Goal: Task Accomplishment & Management: Complete application form

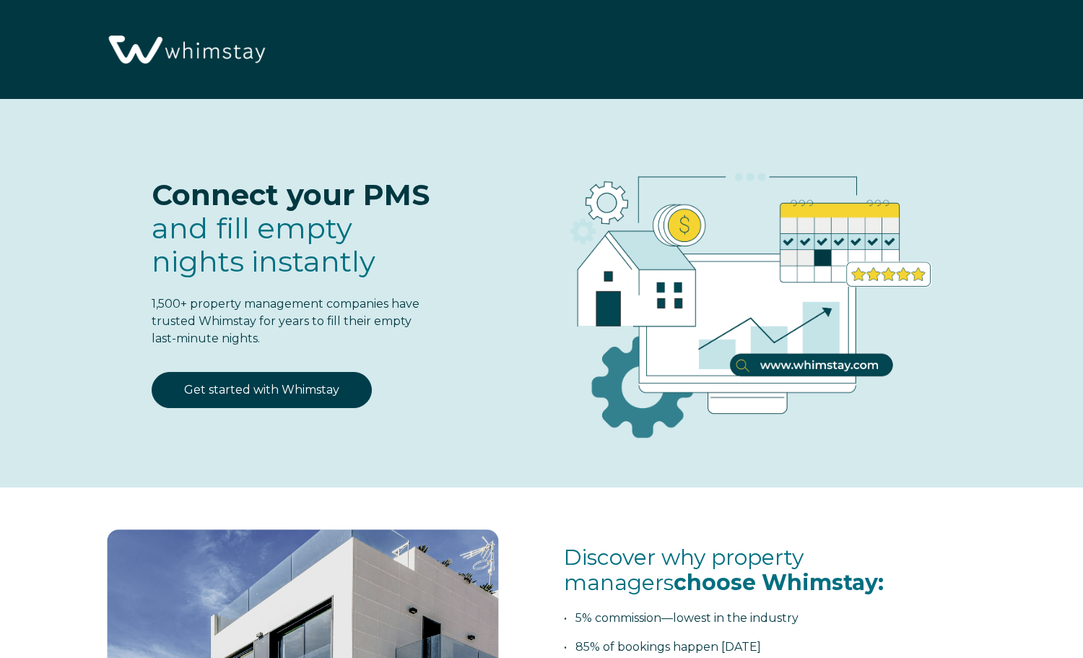
select select "US"
select select "Standard"
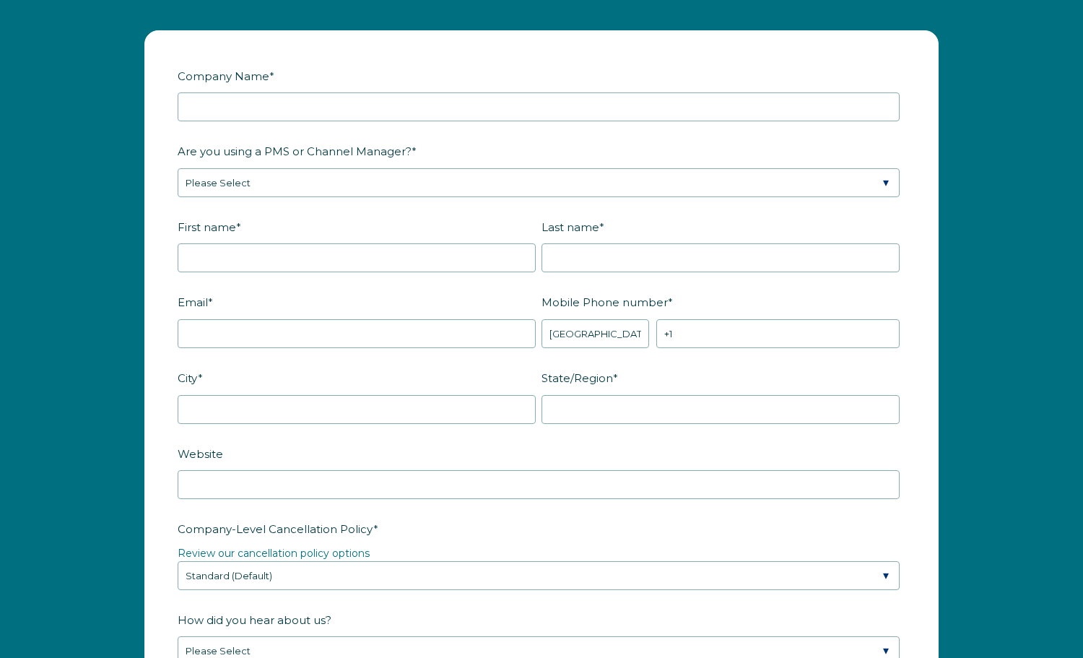
scroll to position [1813, 0]
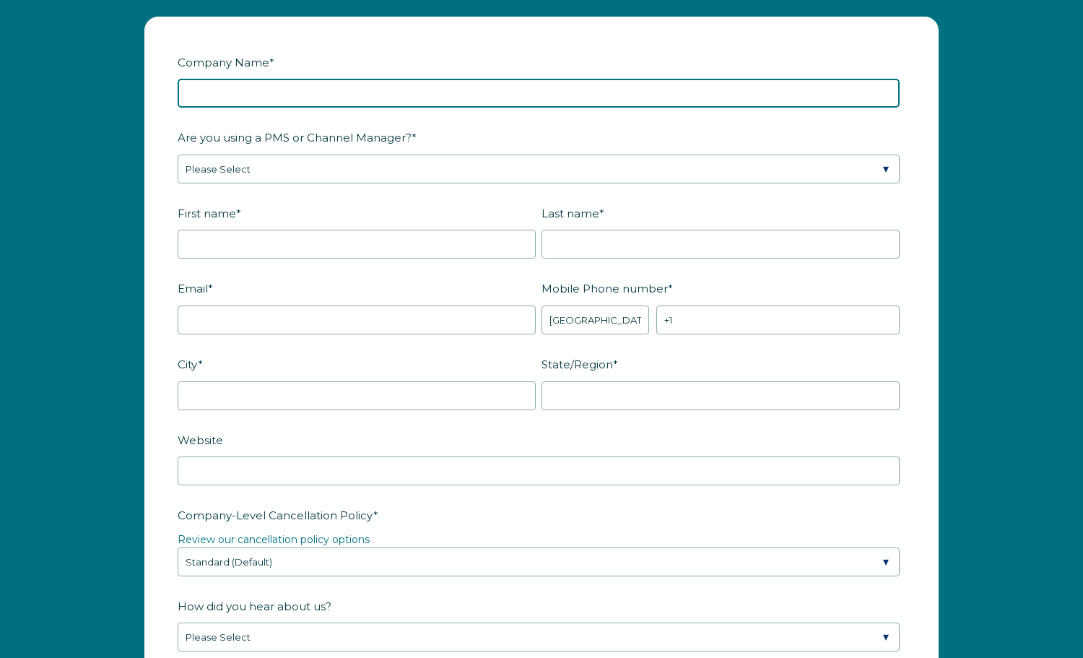
click at [279, 98] on input "Company Name *" at bounding box center [539, 93] width 722 height 29
type input "Clear Creek Cabins"
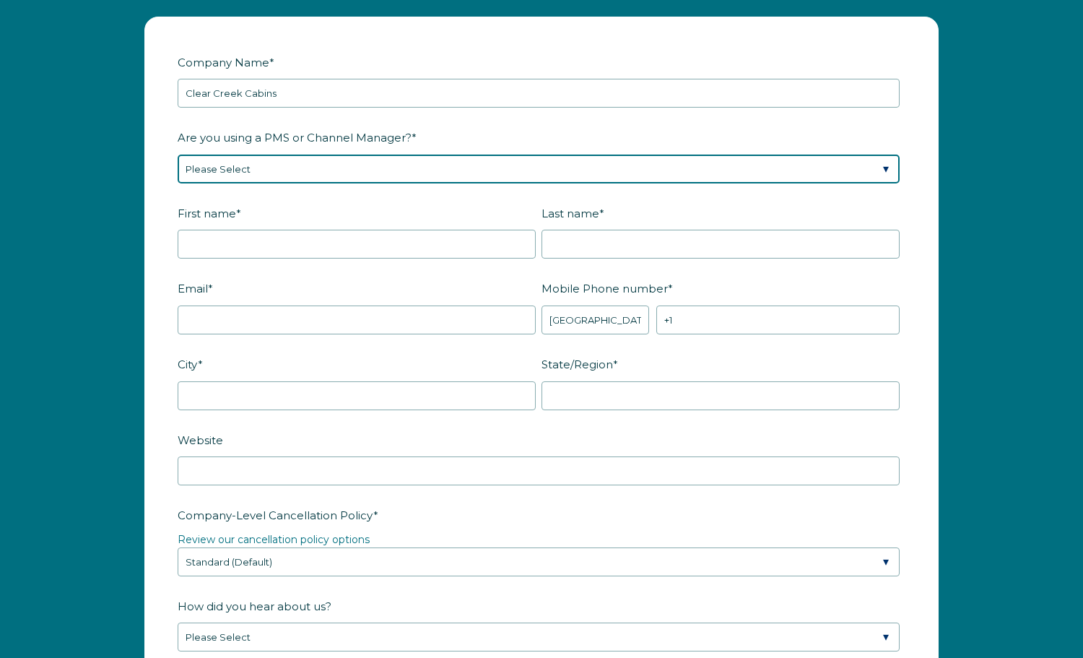
click at [882, 174] on select "Please Select Barefoot BookingPal Boost Brightside CiiRUS Escapia Guesty Hostaw…" at bounding box center [539, 169] width 722 height 29
select select "OwnerRez"
click at [178, 155] on select "Please Select Barefoot BookingPal Boost Brightside CiiRUS Escapia Guesty Hostaw…" at bounding box center [539, 169] width 722 height 29
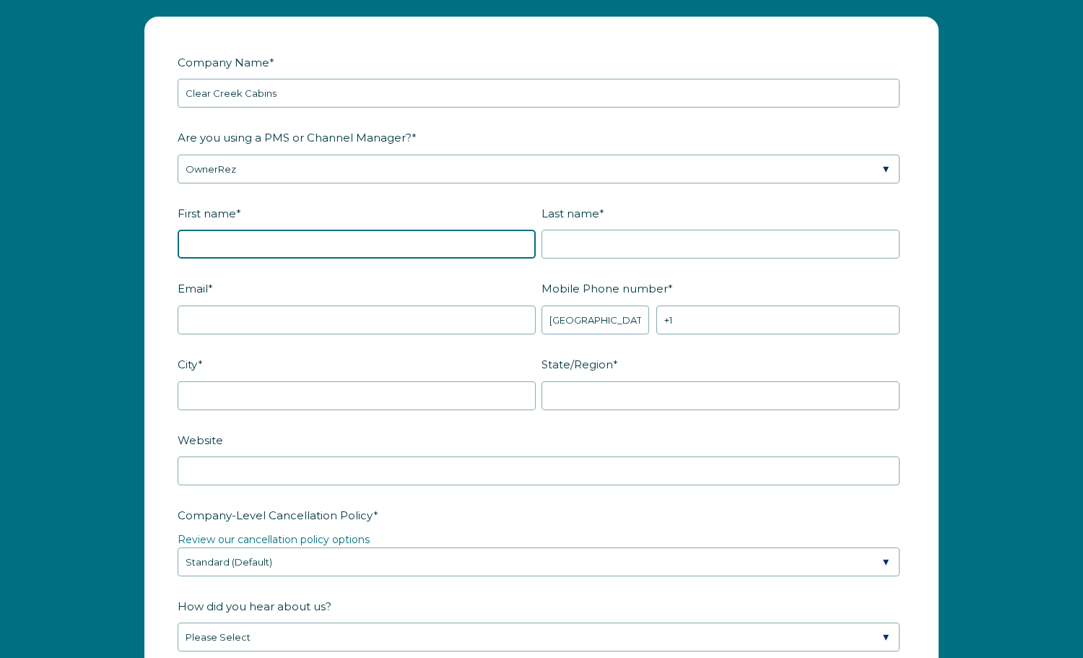
click at [352, 242] on input "First name *" at bounding box center [357, 244] width 358 height 29
type input "[PERSON_NAME]"
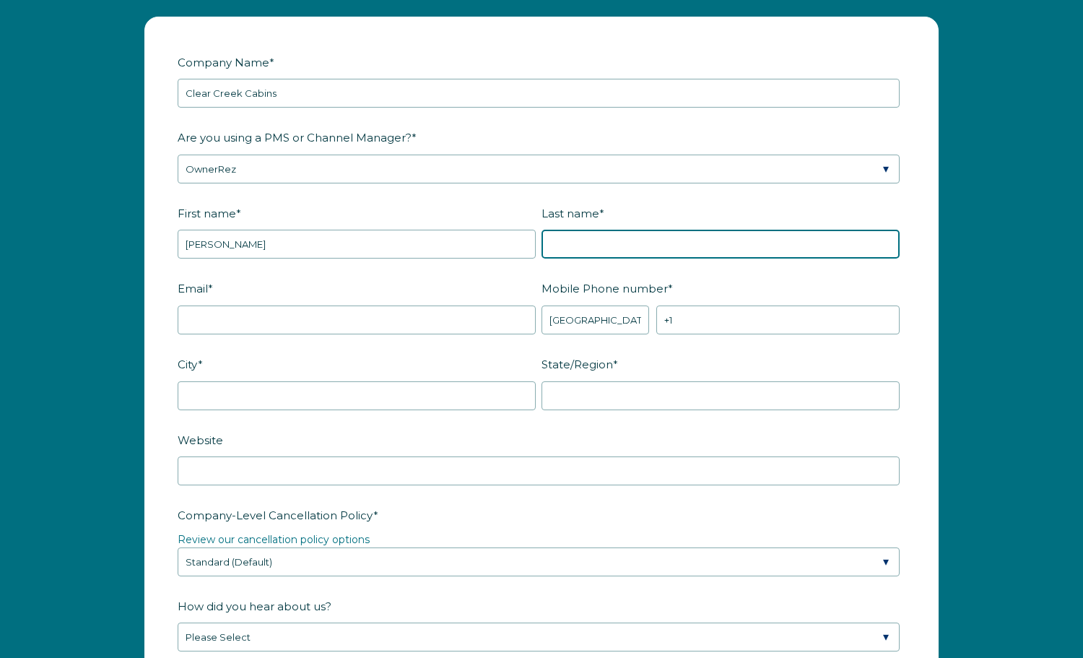
type input "[PERSON_NAME]"
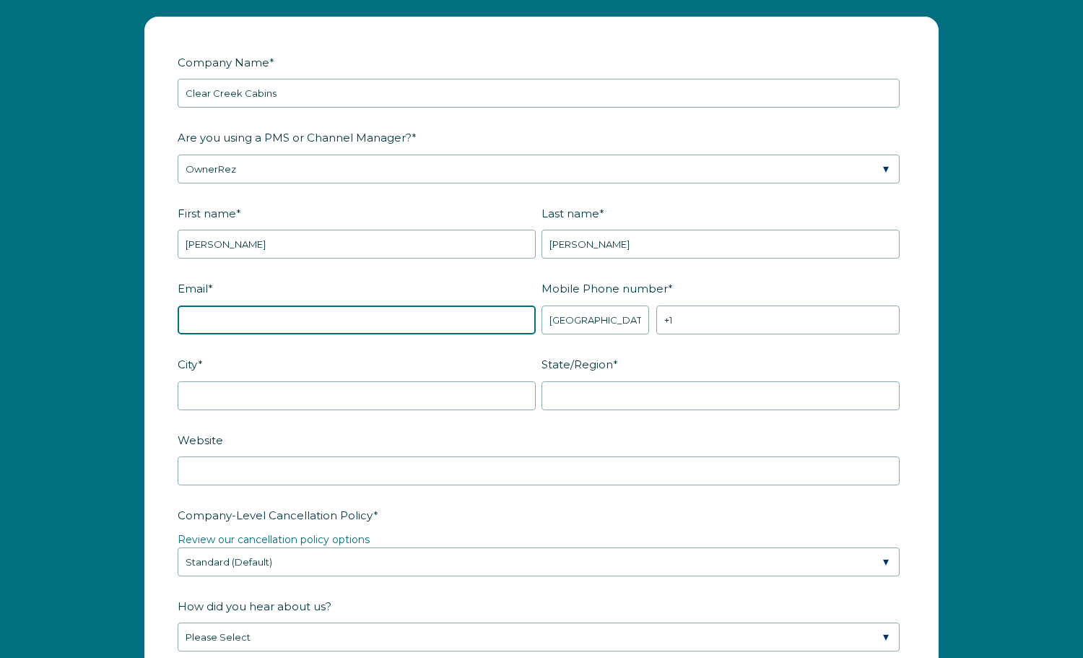
type input "kaye@kayecaldwell.com"
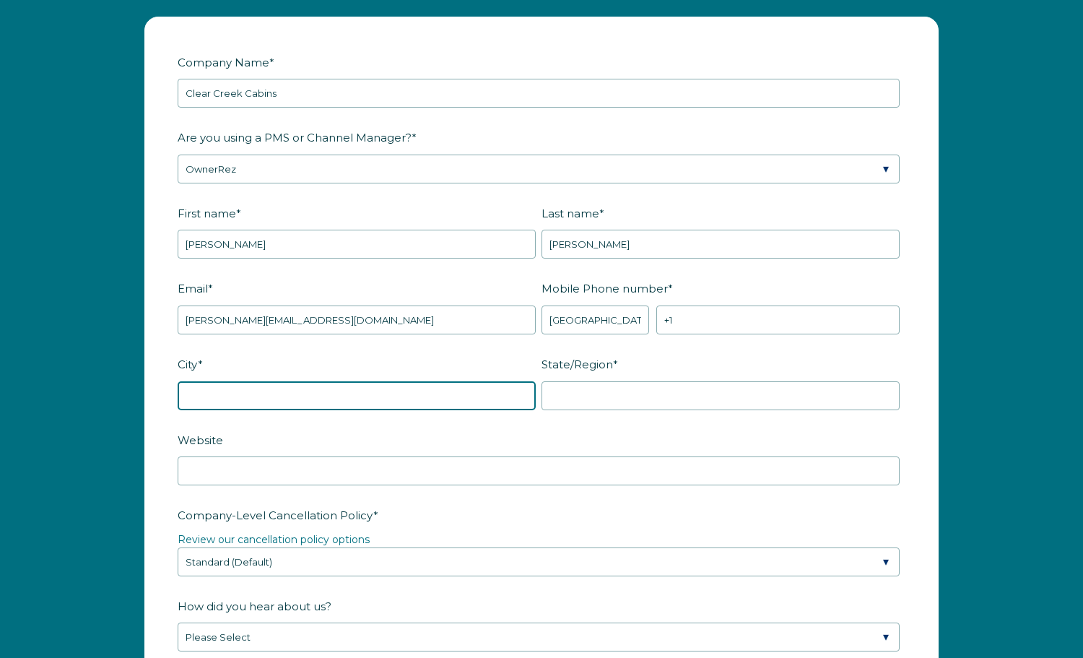
type input "Hendersonville"
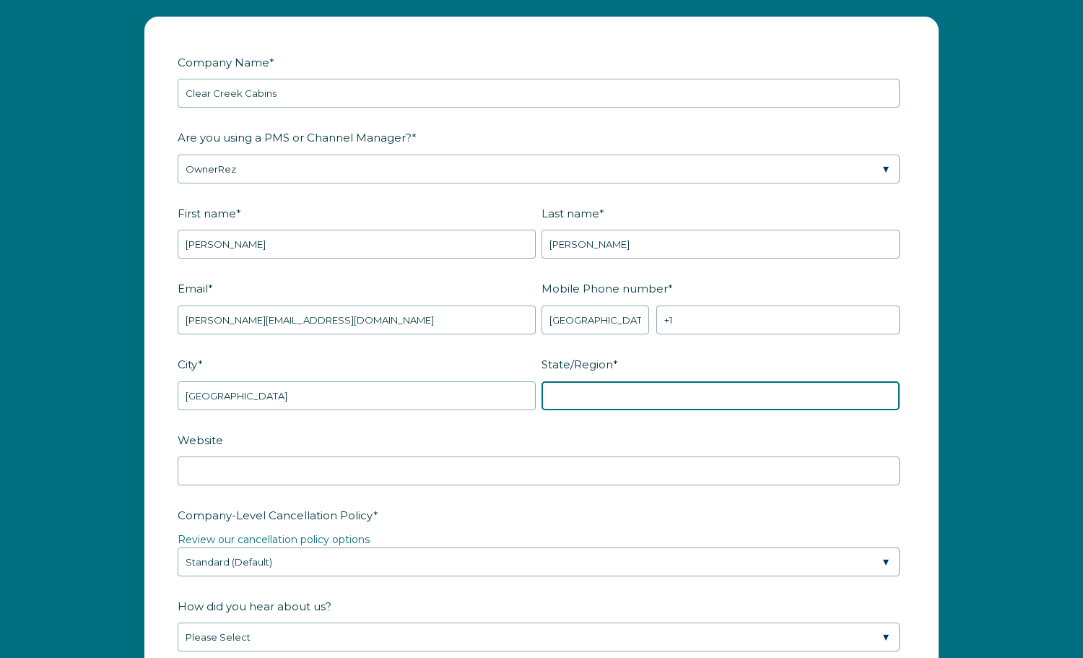
type input "NC"
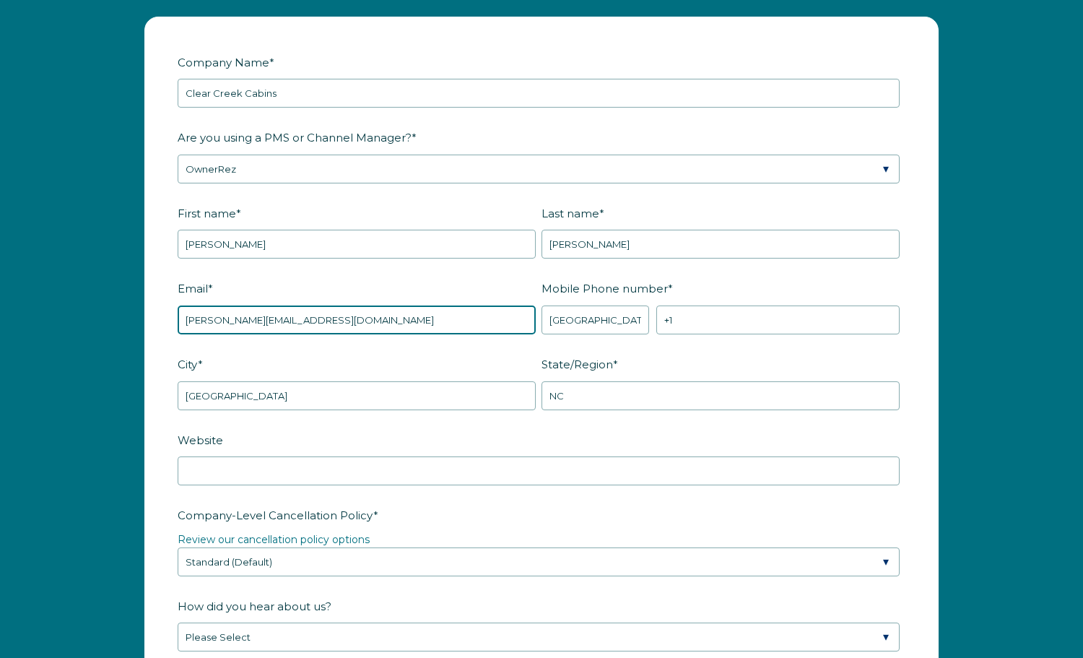
click at [227, 319] on input "kaye@kayecaldwell.com" at bounding box center [357, 319] width 358 height 29
type input "[PERSON_NAME][EMAIL_ADDRESS][DOMAIN_NAME]"
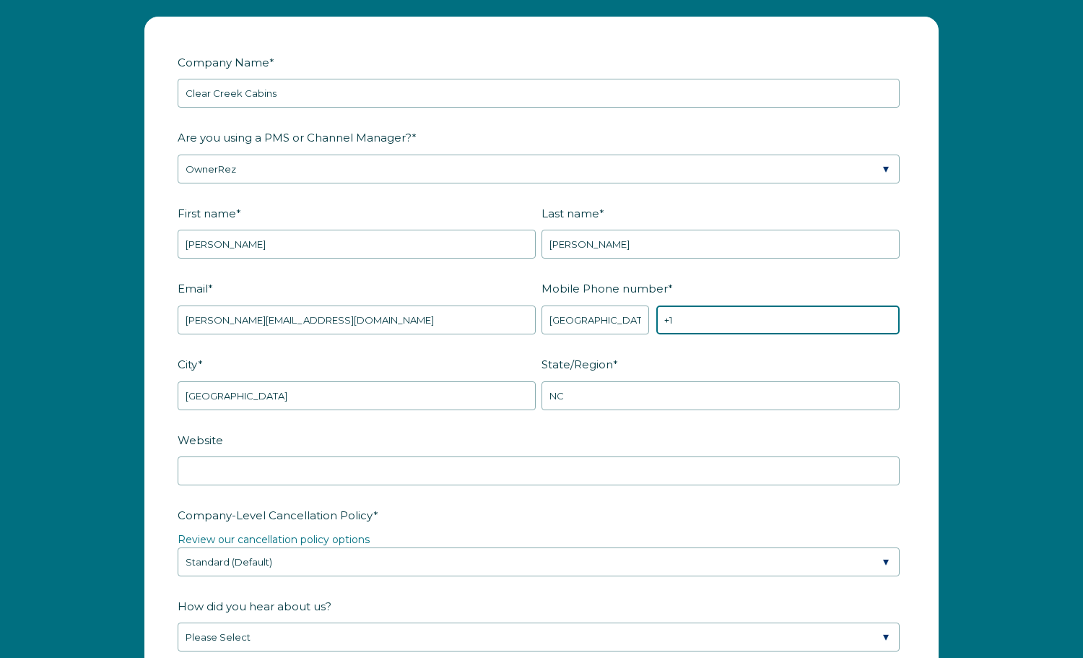
click at [683, 318] on input "+1" at bounding box center [777, 319] width 243 height 29
type input "[PHONE_NUMBER]"
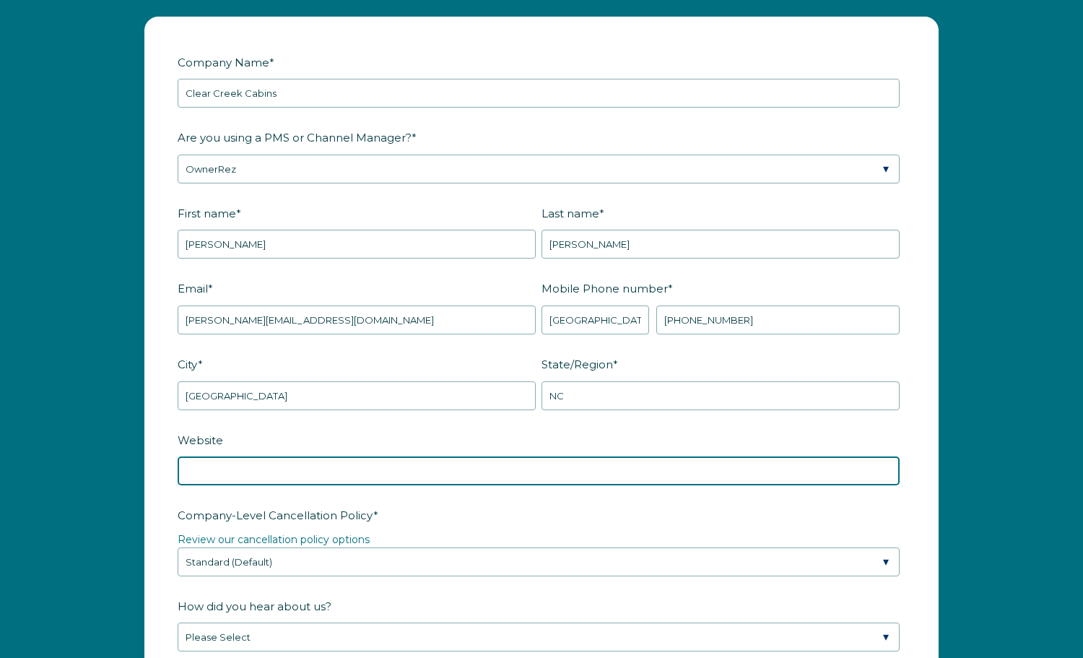
click at [695, 476] on input "Website" at bounding box center [539, 470] width 722 height 29
click at [214, 470] on input "www.clearcreekcabins.com" at bounding box center [539, 470] width 722 height 29
click at [238, 472] on input "www.Clearcreekcabins.com" at bounding box center [539, 470] width 722 height 29
click at [266, 472] on input "www.ClearCreekcabins.com" at bounding box center [539, 470] width 722 height 29
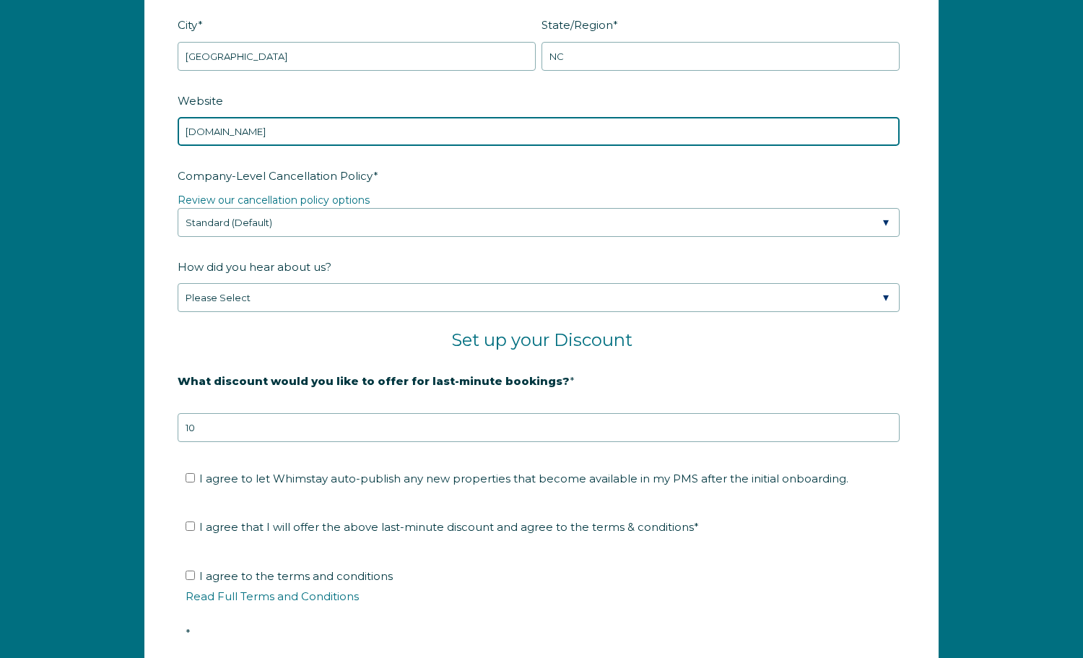
scroll to position [2158, 0]
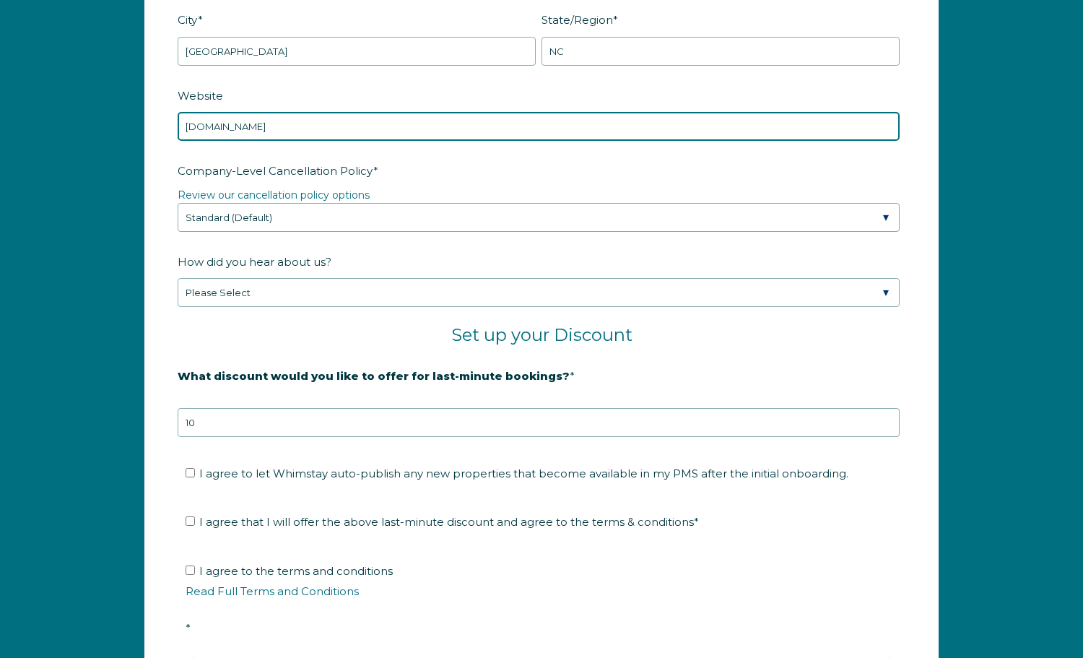
type input "www.ClearCreekCabins.com"
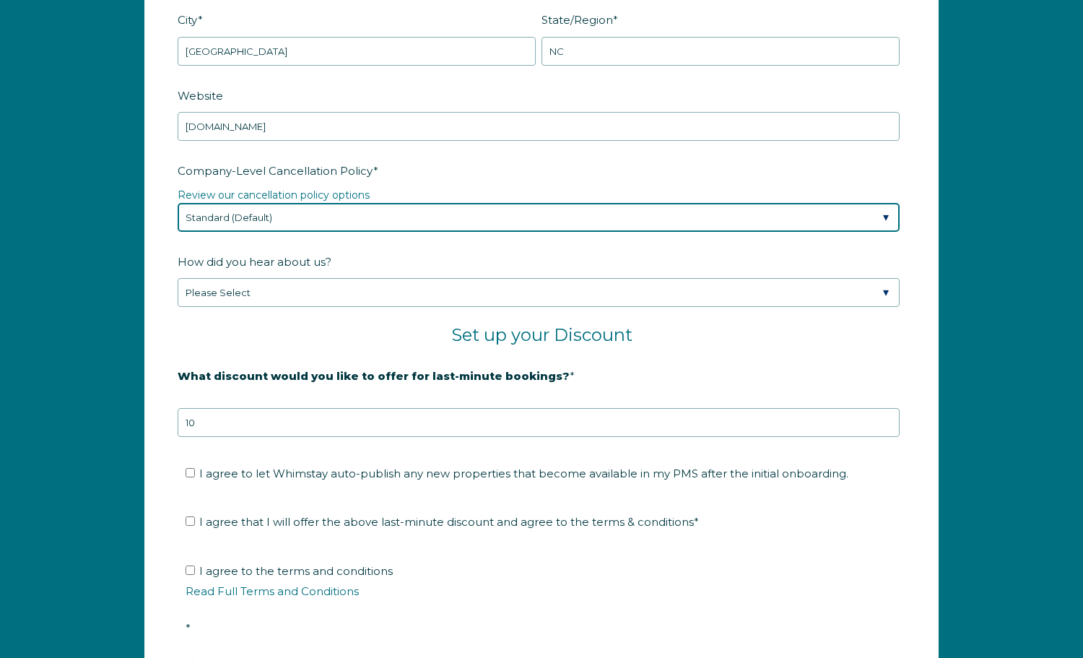
click at [887, 220] on select "Please Select Partial Standard (Default) Moderate Strict" at bounding box center [539, 217] width 722 height 29
select select "Moderate"
click at [178, 203] on select "Please Select Partial Standard (Default) Moderate Strict" at bounding box center [539, 217] width 722 height 29
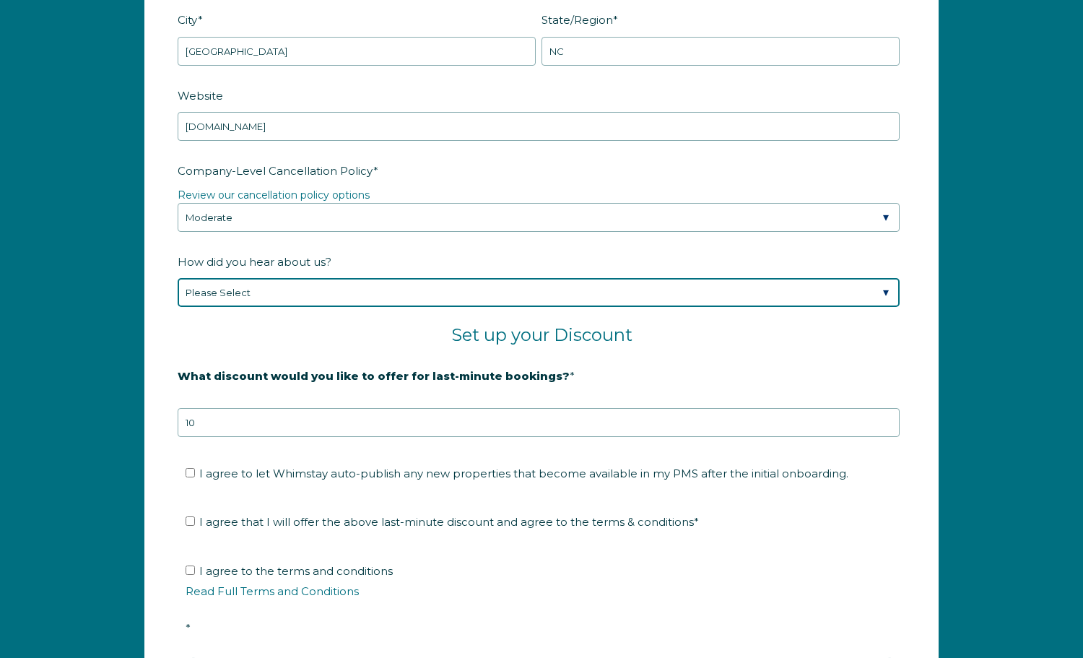
click at [886, 294] on select "Please Select Found Whimstay through a Google search Spoke to a Whimstay salesp…" at bounding box center [539, 292] width 722 height 29
select select "Social Media"
click at [178, 278] on select "Please Select Found Whimstay through a Google search Spoke to a Whimstay salesp…" at bounding box center [539, 292] width 722 height 29
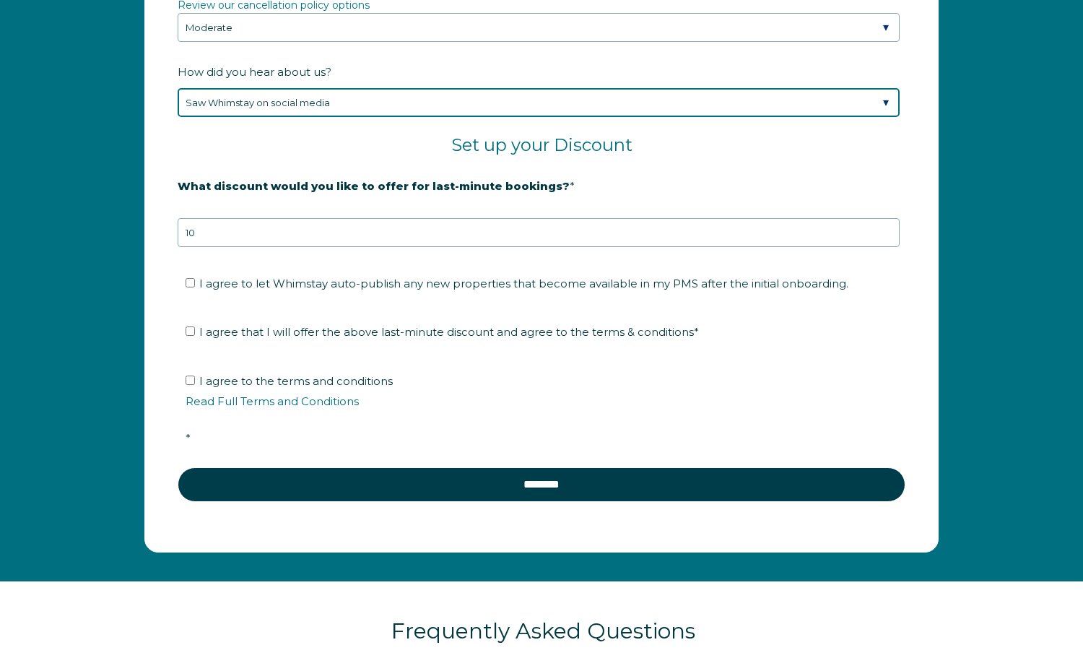
scroll to position [2353, 0]
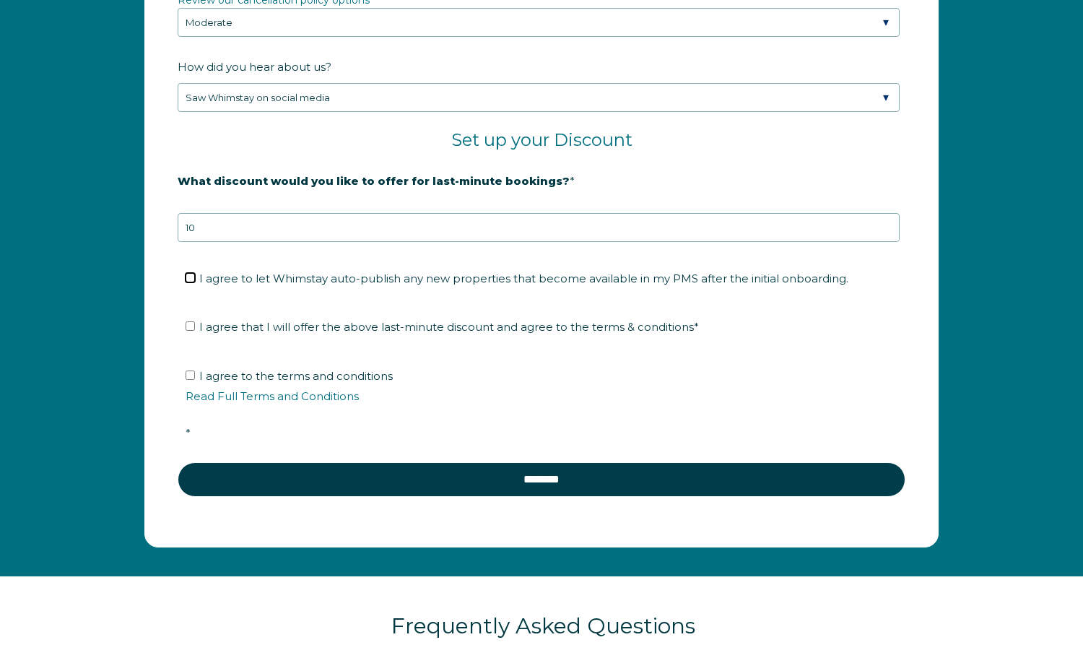
click at [190, 277] on input "I agree to let Whimstay auto-publish any new properties that become available i…" at bounding box center [190, 277] width 9 height 9
checkbox input "true"
click at [191, 326] on input "I agree that I will offer the above last-minute discount and agree to the terms…" at bounding box center [190, 325] width 9 height 9
checkbox input "true"
click at [191, 375] on input "I agree to the terms and conditions Read Full Terms and Conditions *" at bounding box center [190, 374] width 9 height 9
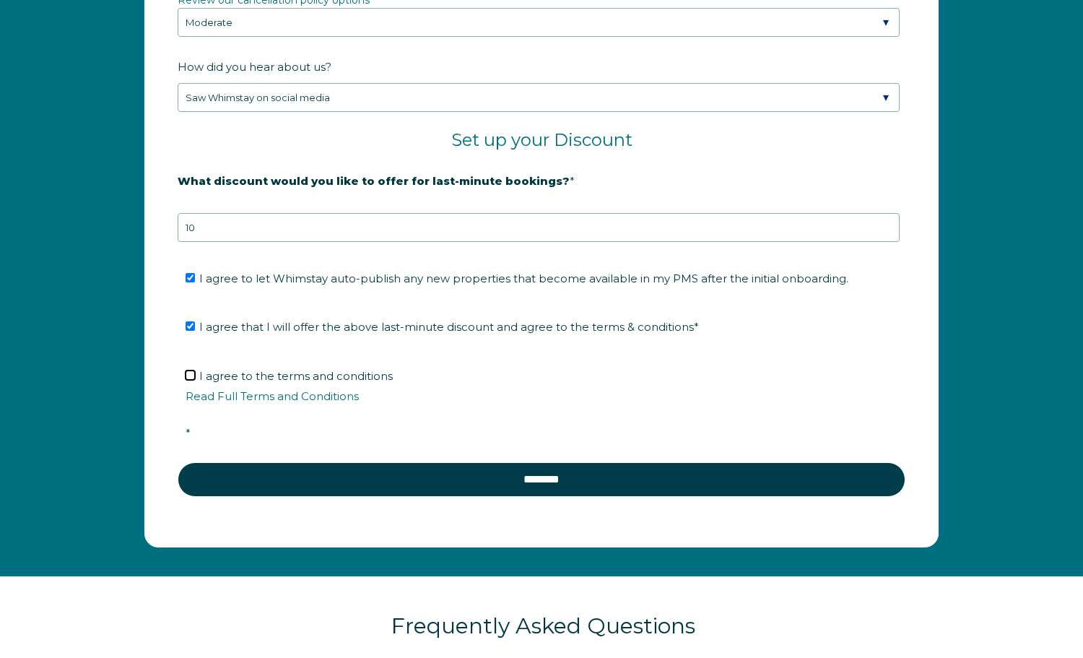
checkbox input "true"
click at [270, 396] on link "Read Full Terms and Conditions" at bounding box center [272, 396] width 173 height 14
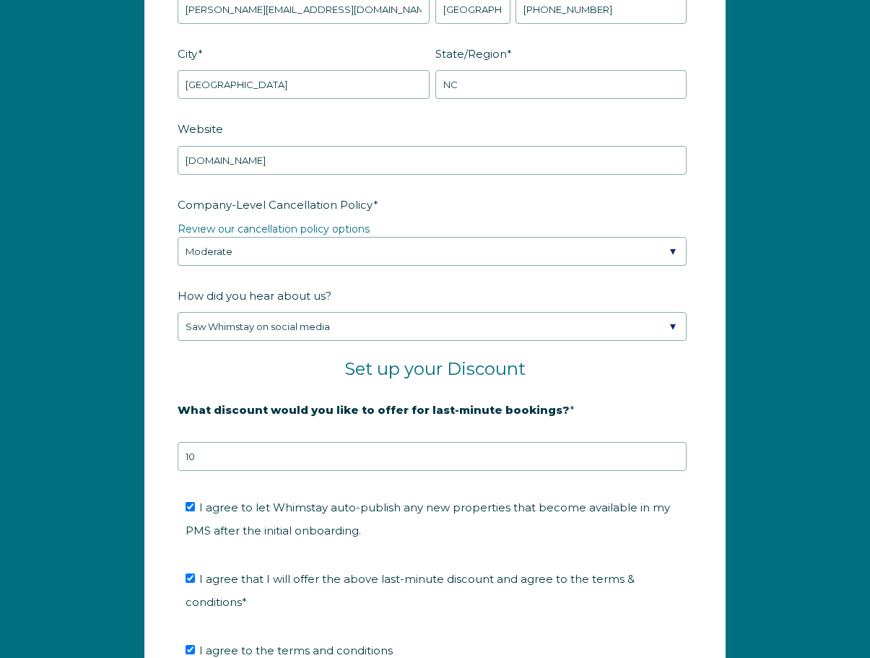
scroll to position [2288, 0]
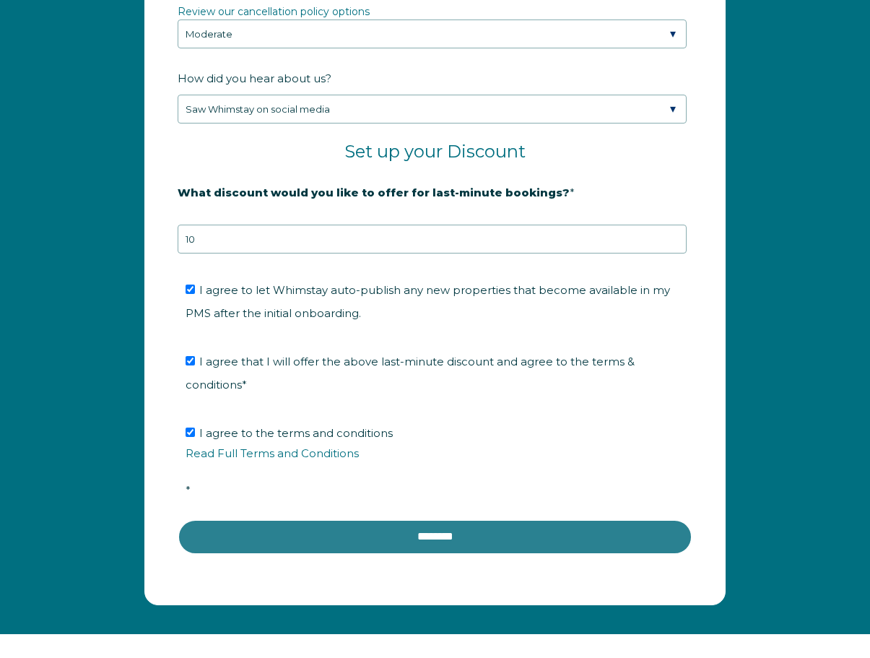
click at [438, 519] on input "********" at bounding box center [435, 536] width 515 height 35
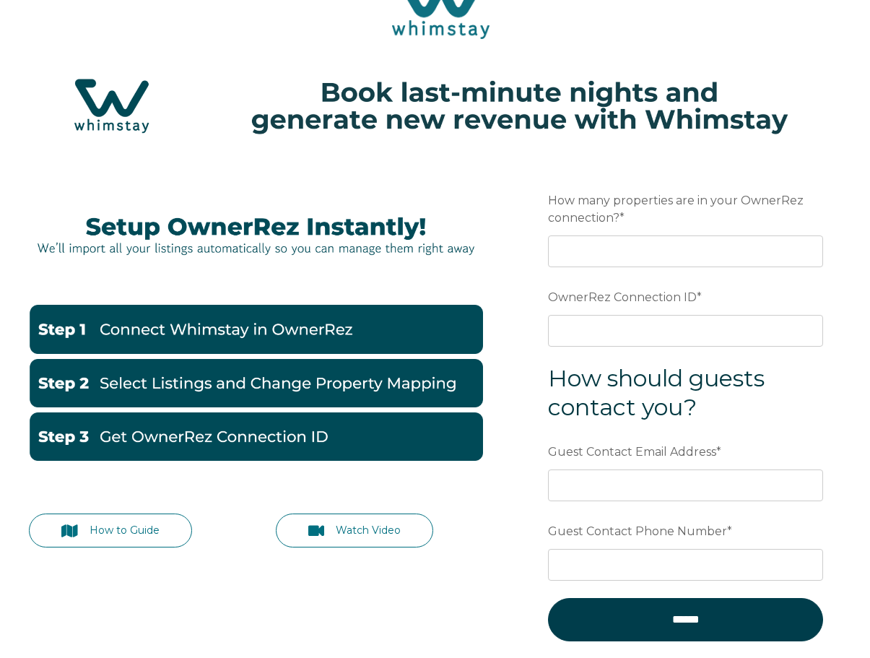
scroll to position [50, 0]
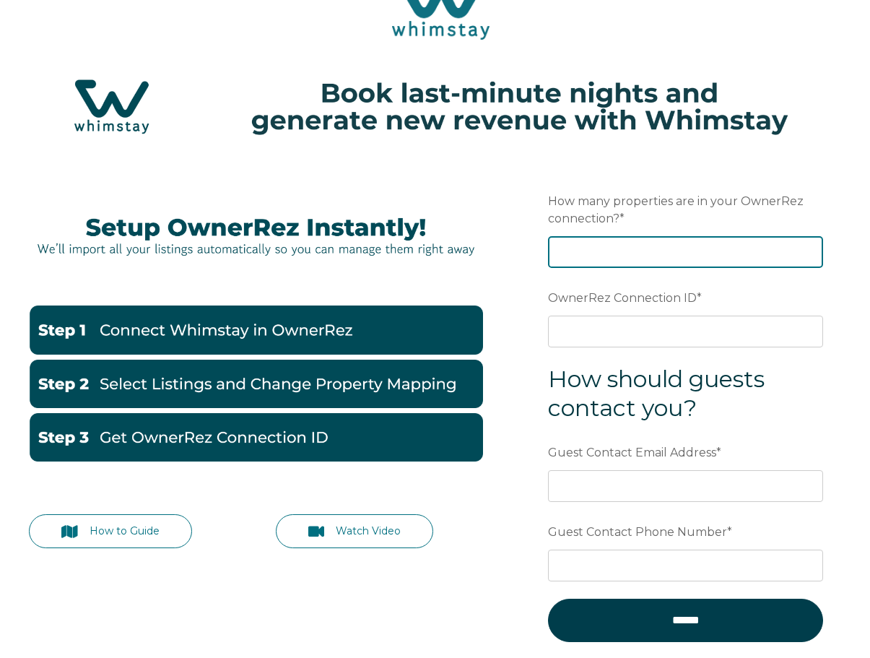
click at [570, 253] on input "How many properties are in your OwnerRez connection? *" at bounding box center [685, 252] width 275 height 32
type input "4"
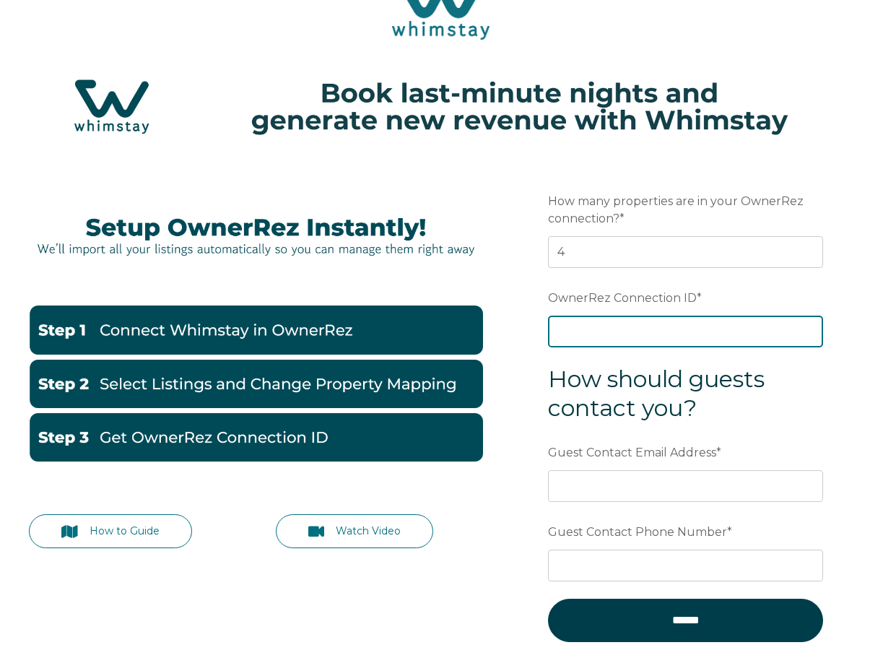
click at [568, 326] on input "OwnerRez Connection ID *" at bounding box center [685, 332] width 275 height 32
paste input "ora7ccddfdb3x"
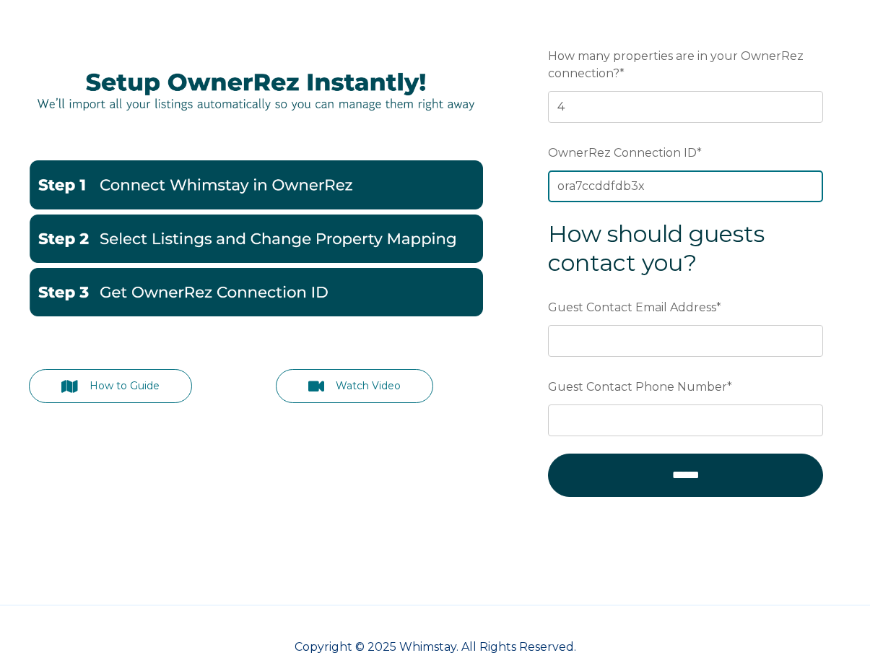
scroll to position [227, 0]
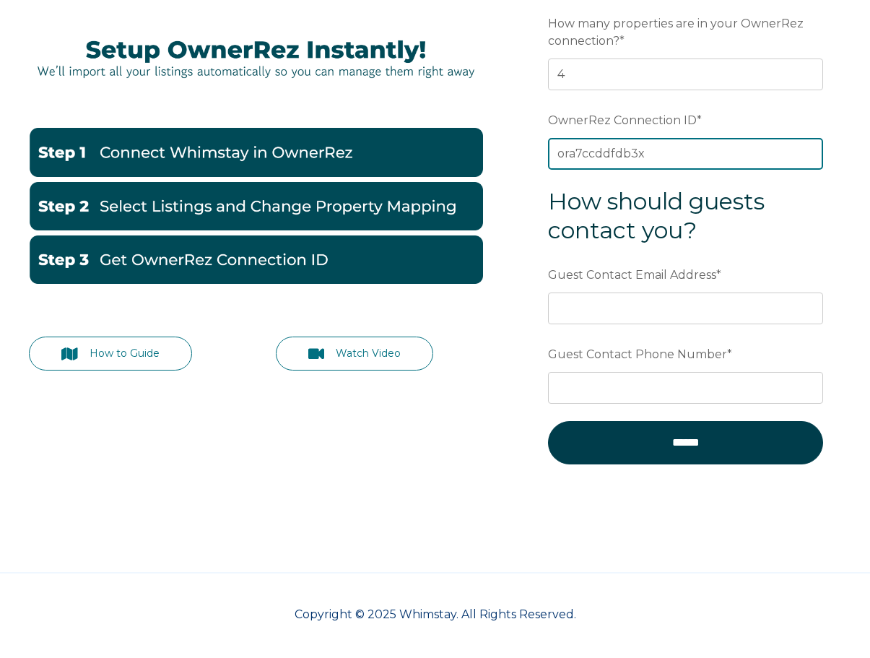
type input "ora7ccddfdb3x"
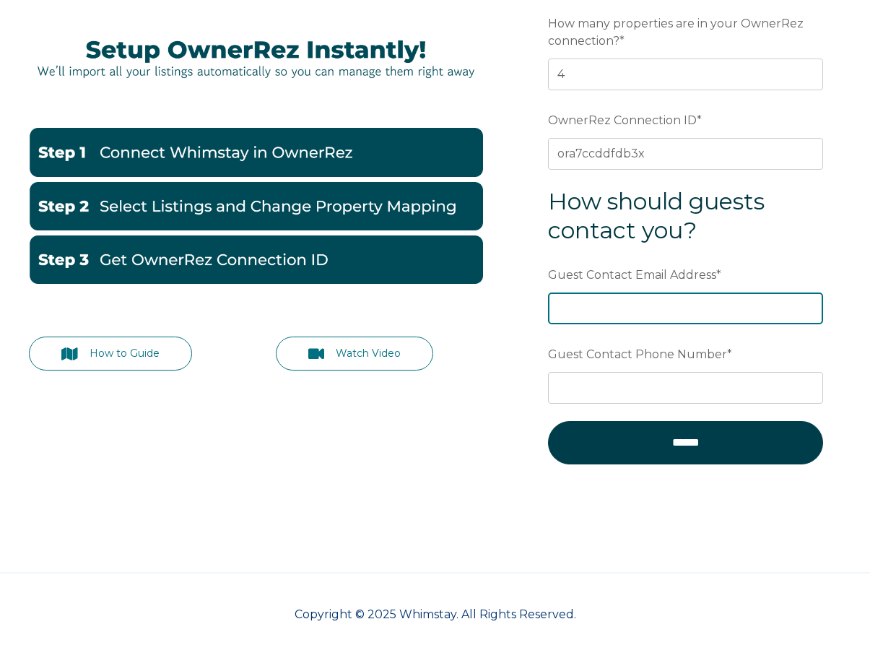
click at [588, 307] on input "Guest Contact Email Address *" at bounding box center [685, 308] width 275 height 32
type input "reservations@ClearCreekCabins.com"
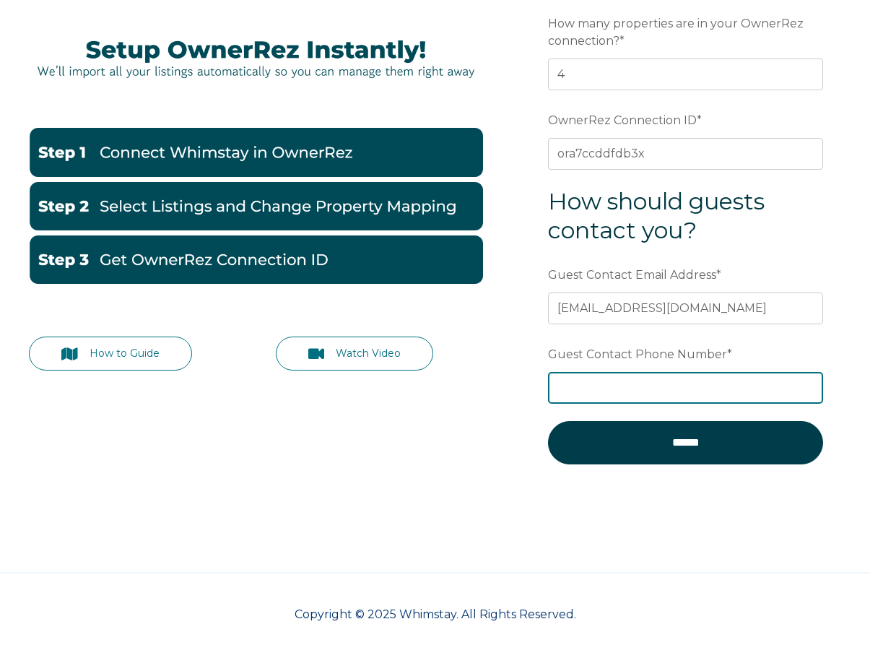
click at [722, 383] on input "Guest Contact Phone Number *" at bounding box center [685, 388] width 275 height 32
click at [584, 385] on input "Guest Contact Phone Number *" at bounding box center [685, 388] width 275 height 32
paste input "828-708-7181"
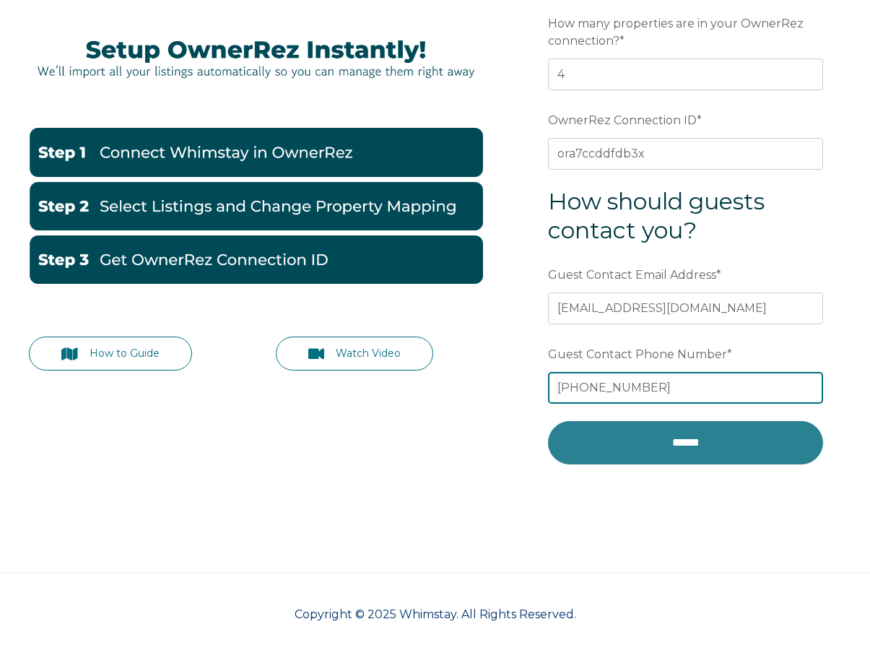
type input "828-708-7181"
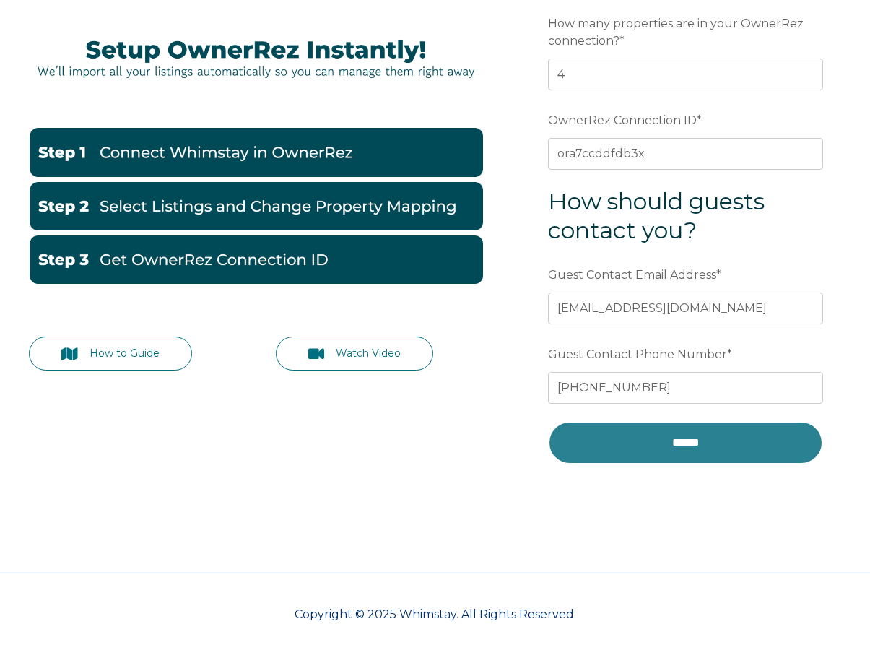
click at [661, 444] on input "******" at bounding box center [685, 442] width 275 height 43
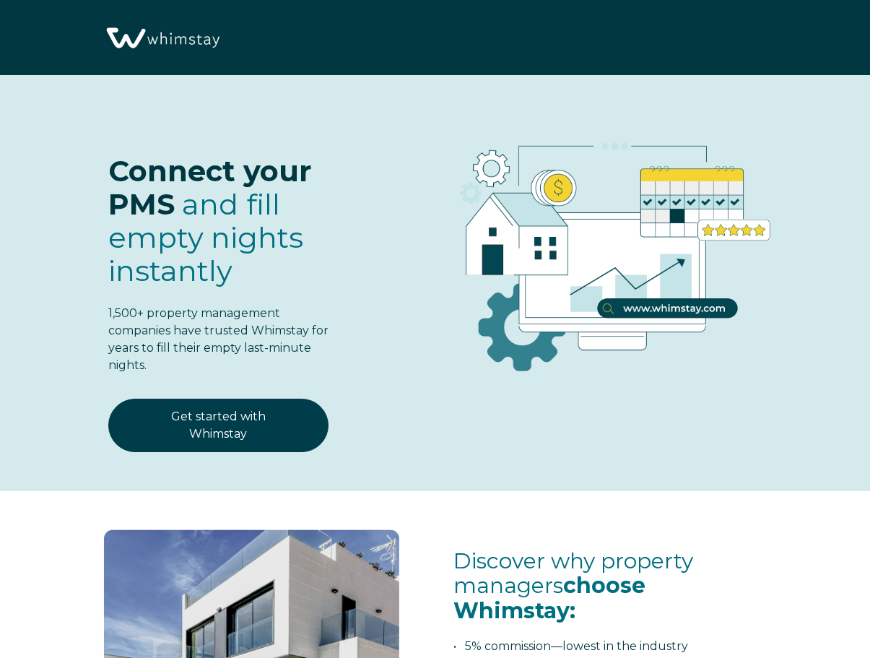
select select "US"
select select "Standard"
select select "US"
select select "Standard"
